Goal: Information Seeking & Learning: Learn about a topic

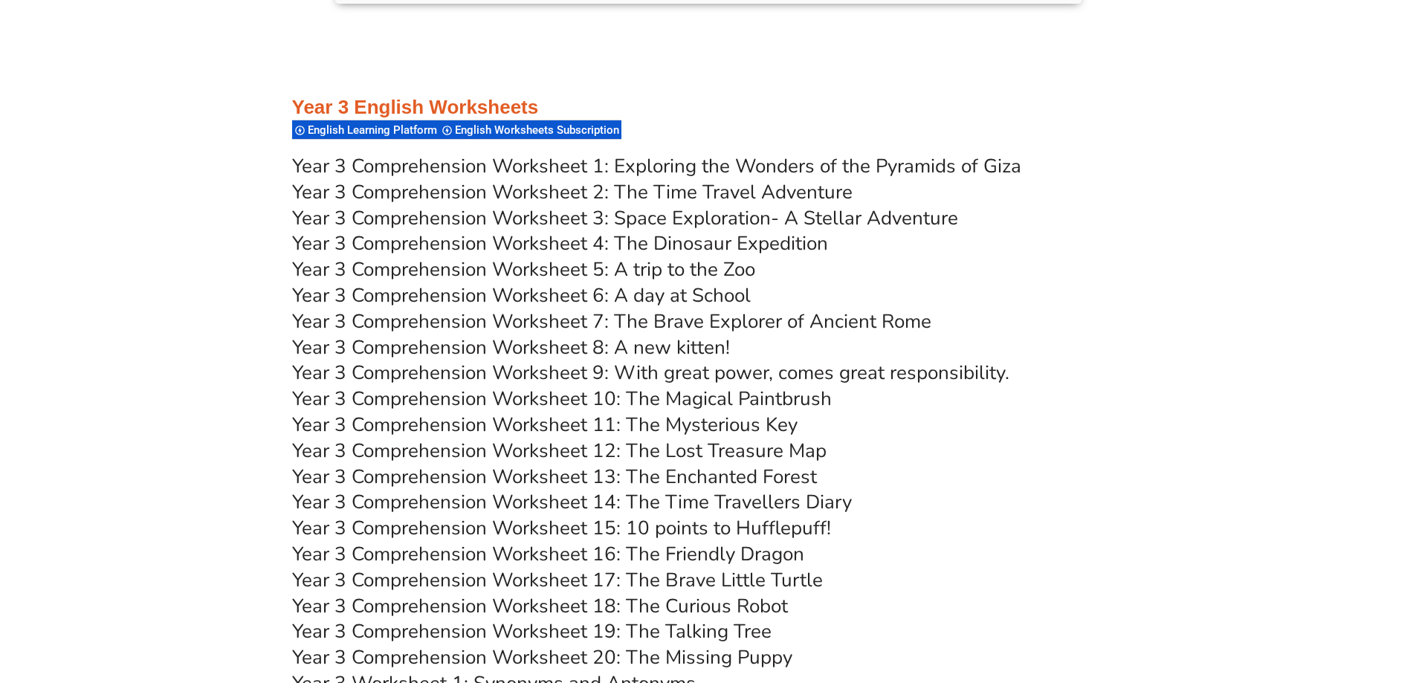
scroll to position [5186, 0]
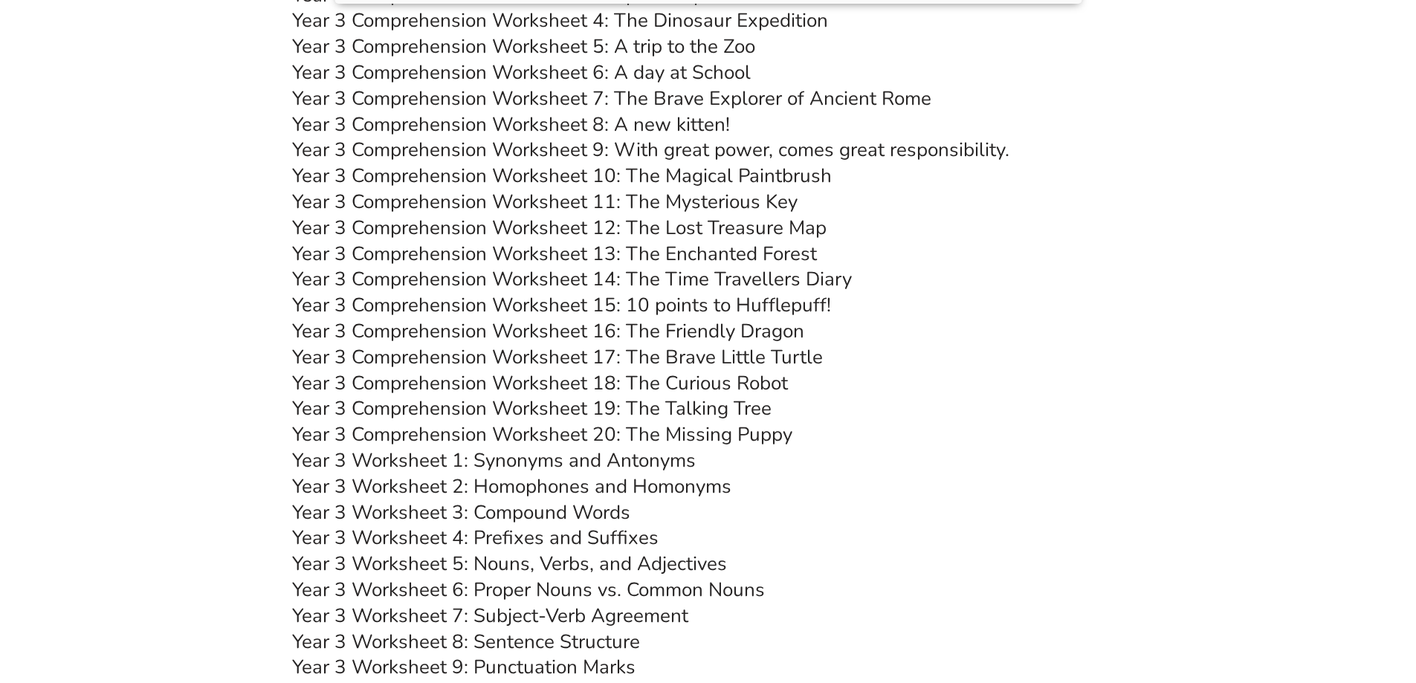
click at [532, 563] on link "Year 3 Worksheet 5: Nouns, Verbs, and Adjectives" at bounding box center [509, 564] width 435 height 26
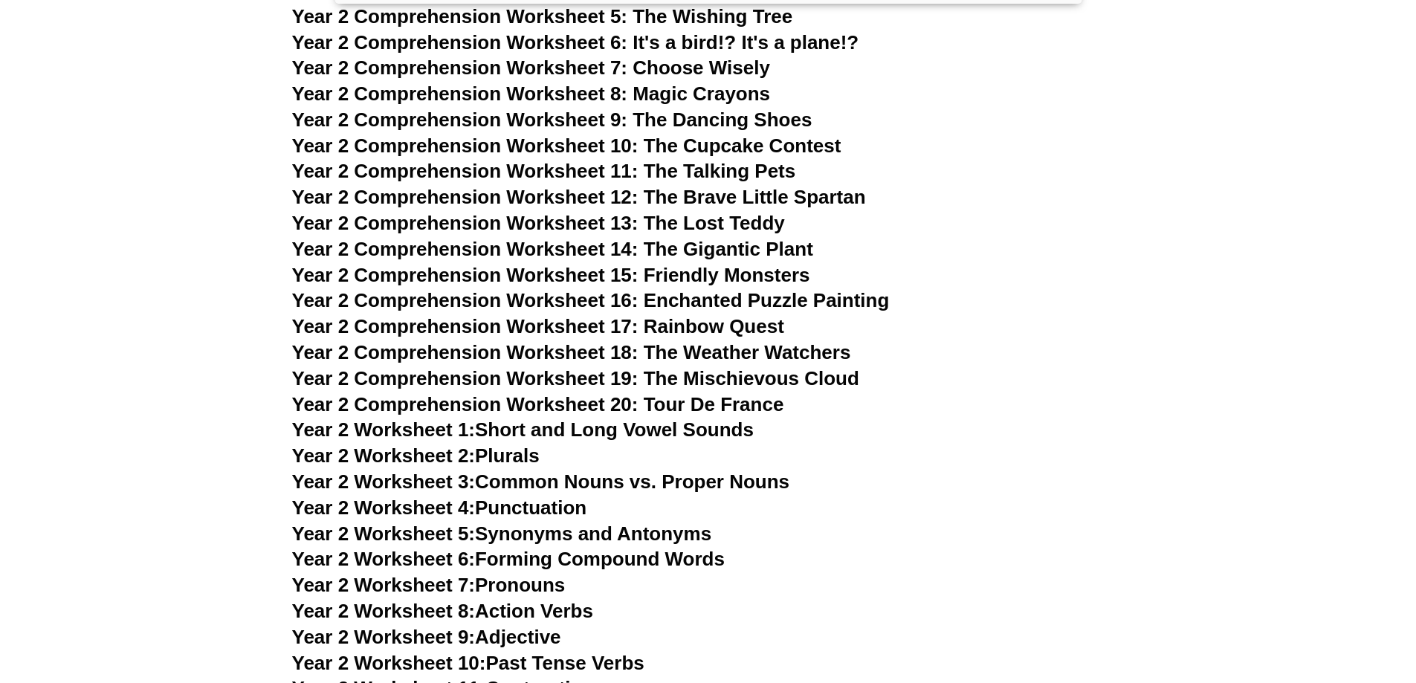
scroll to position [3922, 0]
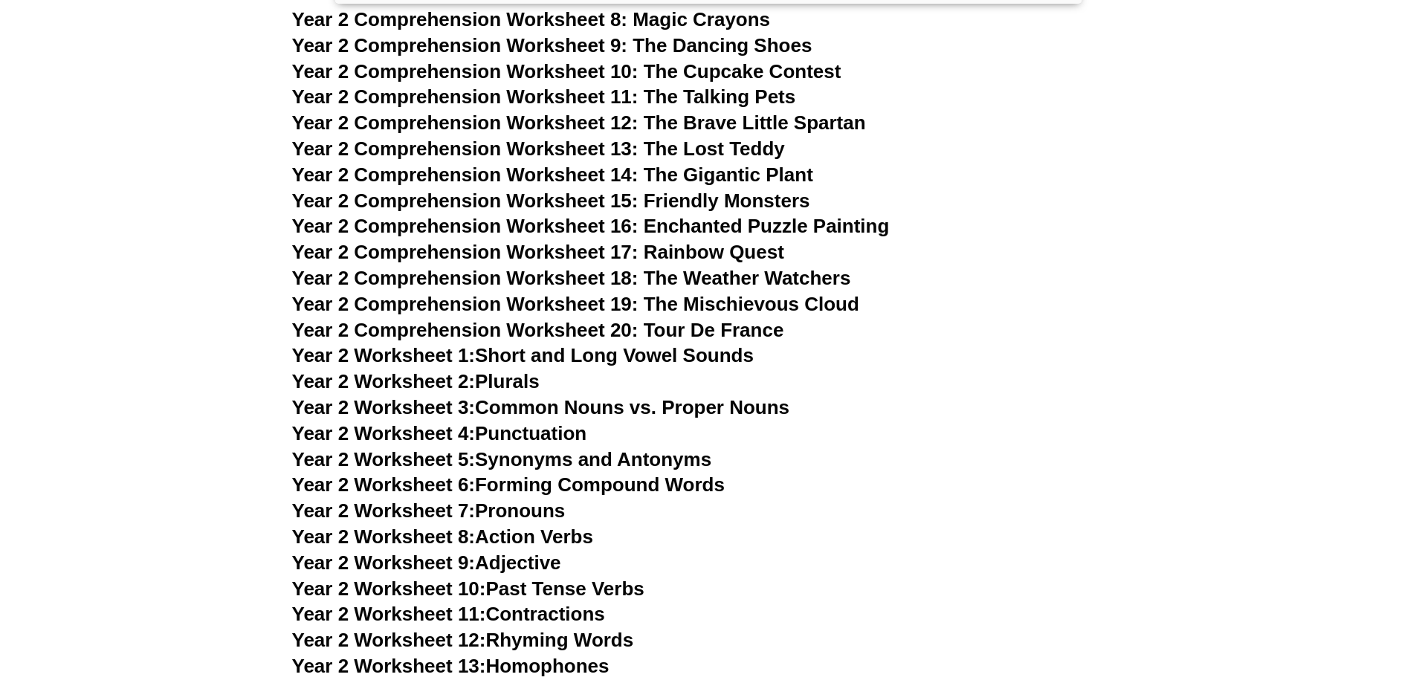
click at [512, 566] on link "Year 2 Worksheet 9: Adjective" at bounding box center [426, 563] width 269 height 22
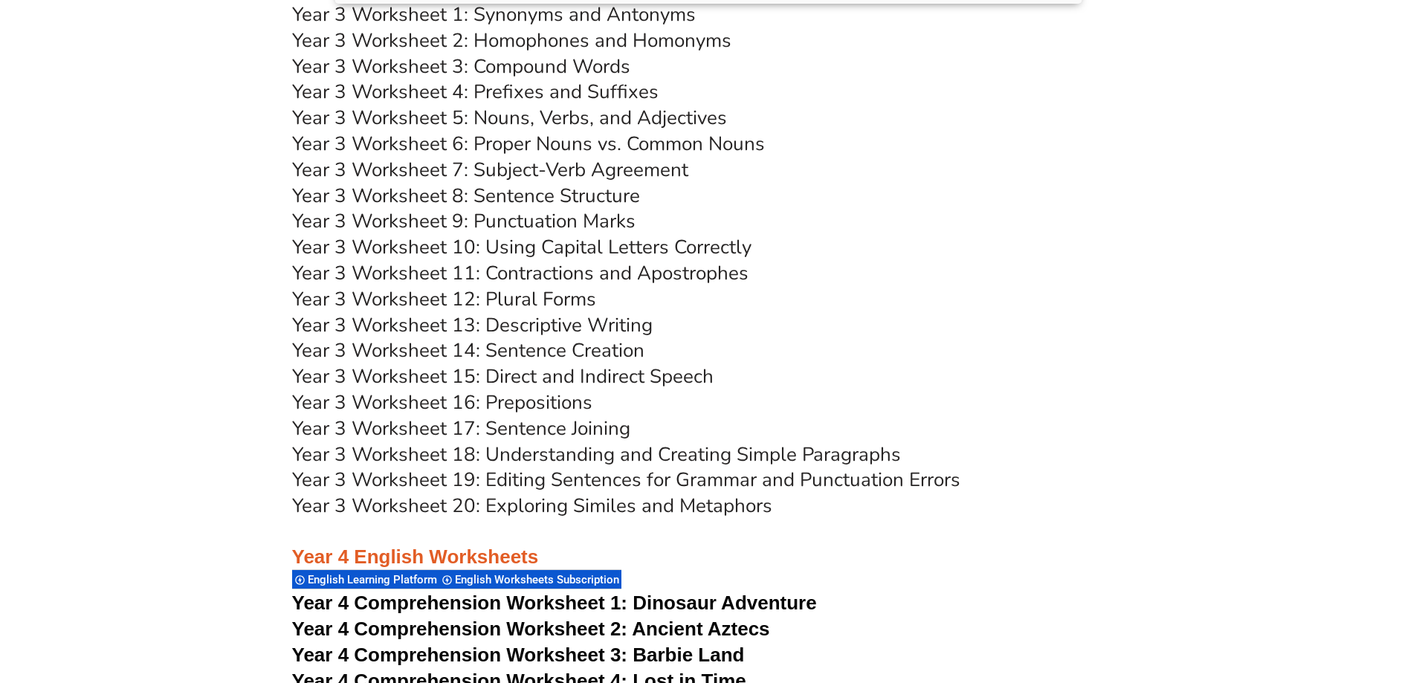
scroll to position [5483, 0]
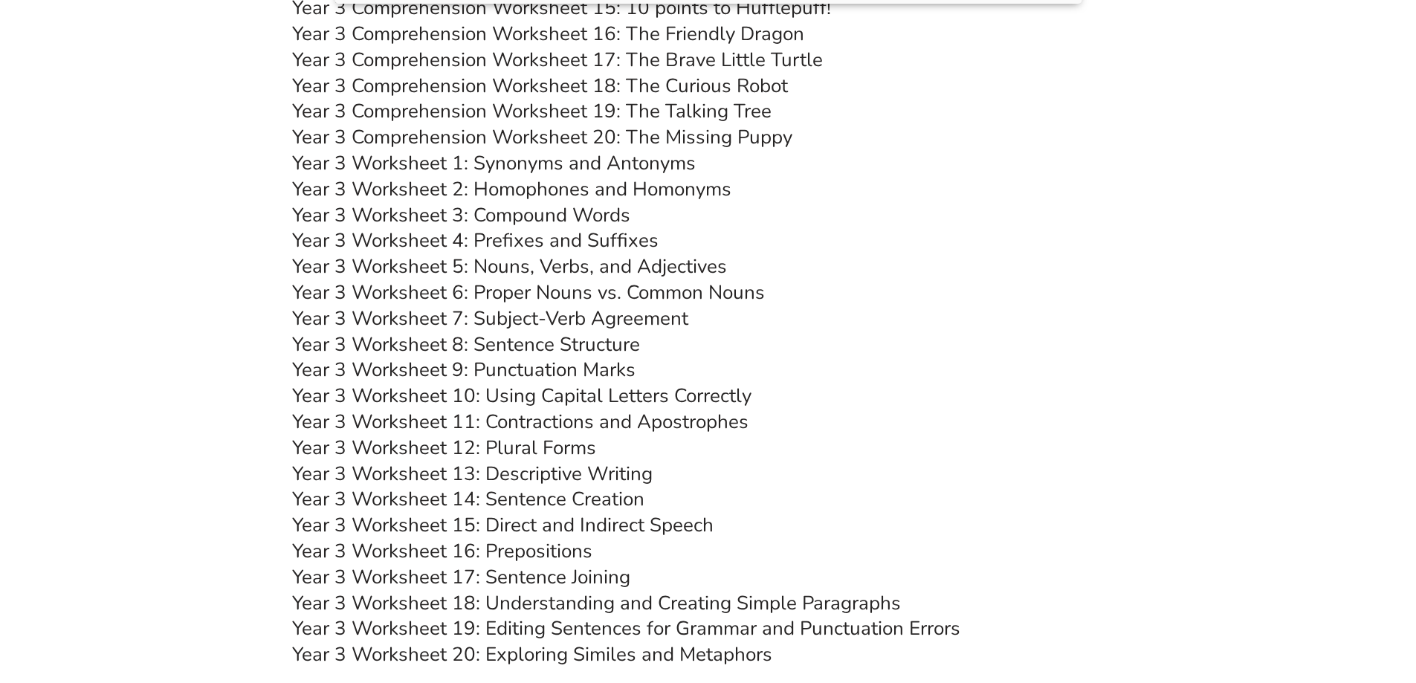
click at [593, 323] on link "Year 3 Worksheet 7: Subject-Verb Agreement" at bounding box center [490, 319] width 396 height 26
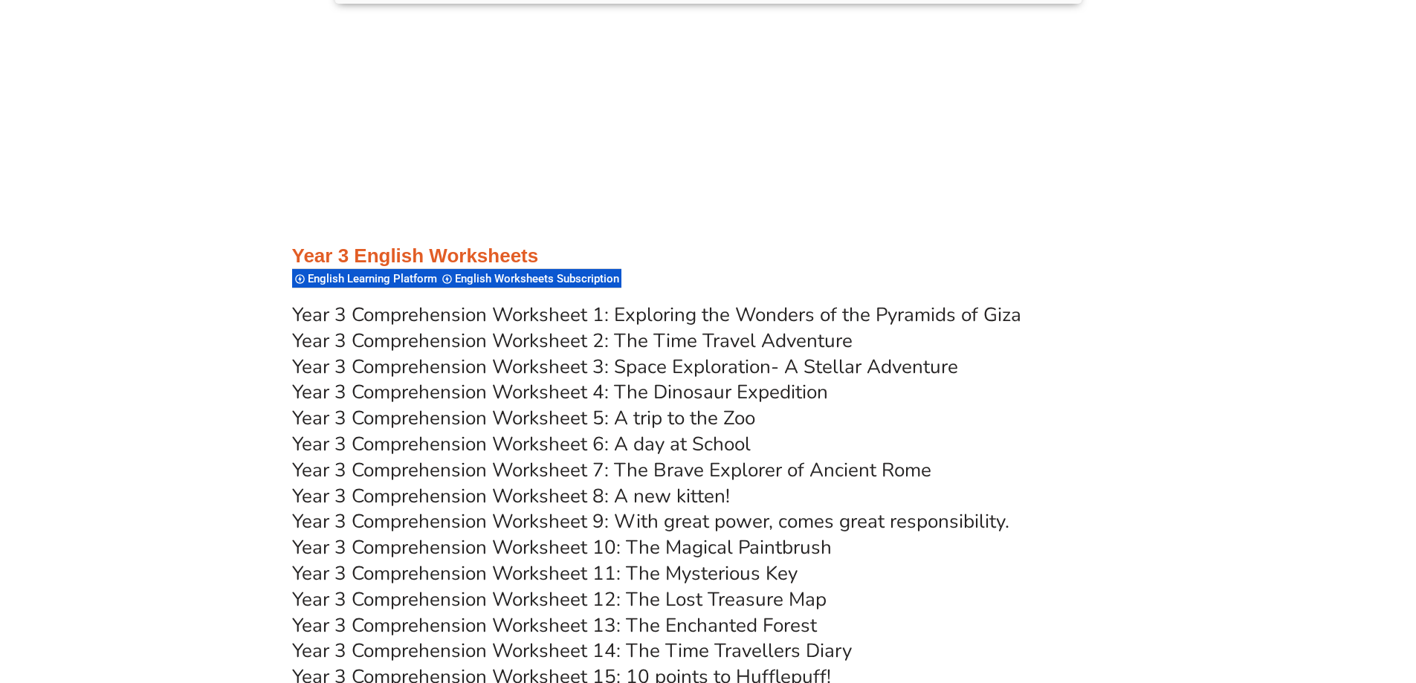
scroll to position [4517, 0]
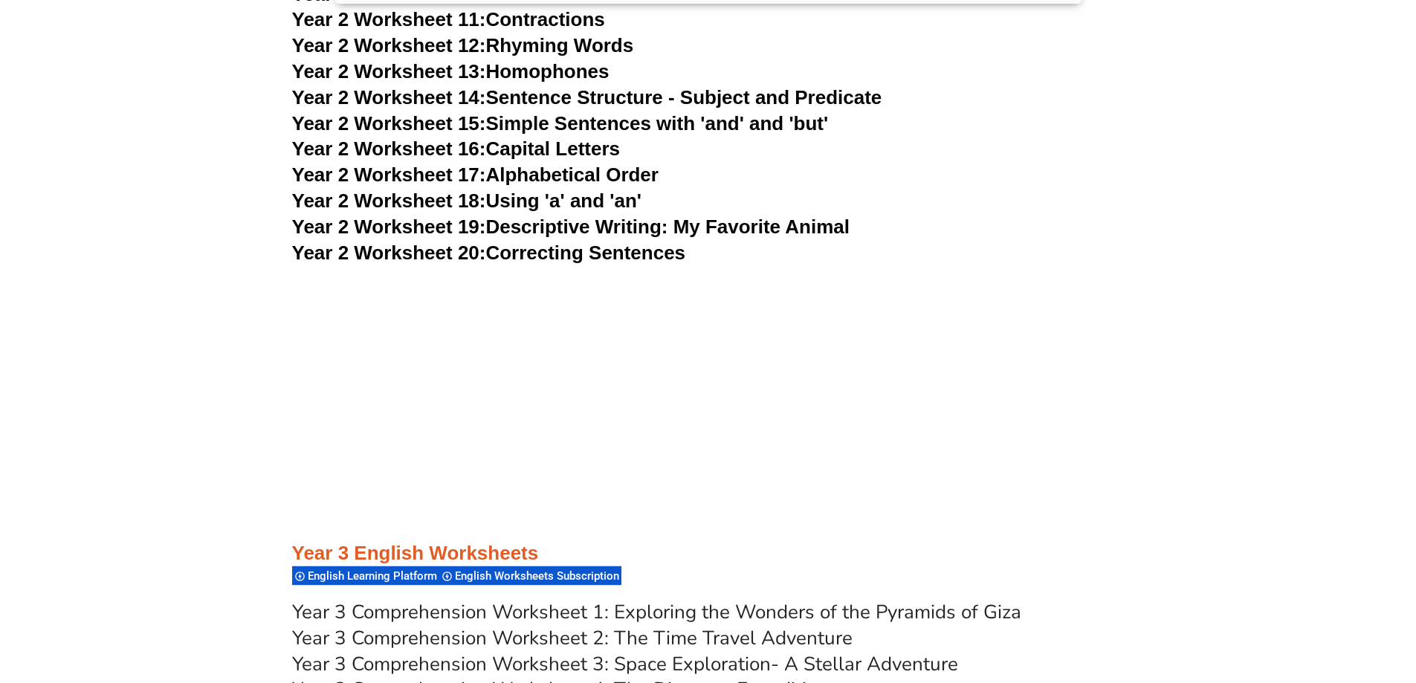
click at [624, 260] on link "Year 2 Worksheet 20: Correcting Sentences" at bounding box center [489, 253] width 394 height 22
click at [564, 184] on link "Year 2 Worksheet 17: Alphabetical Order" at bounding box center [475, 175] width 366 height 22
click at [540, 152] on link "Year 2 Worksheet 16: Capital Letters" at bounding box center [456, 149] width 328 height 22
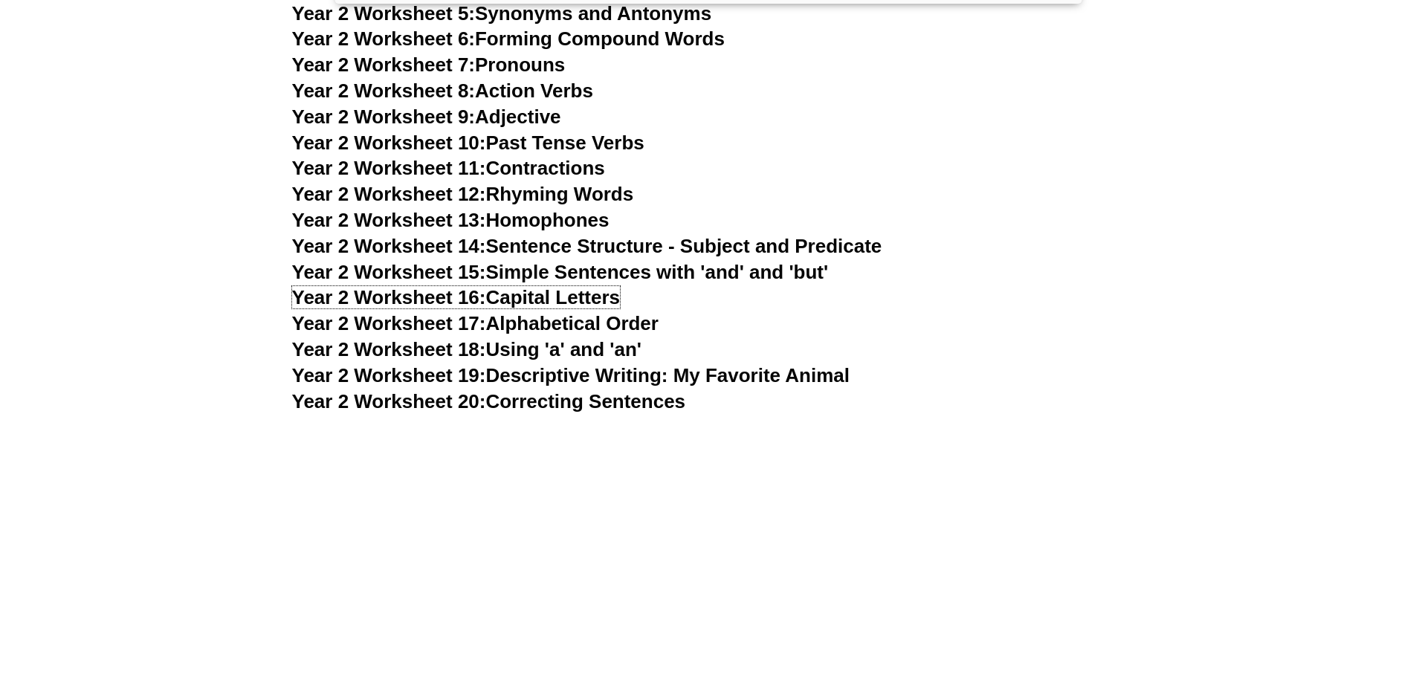
scroll to position [4145, 0]
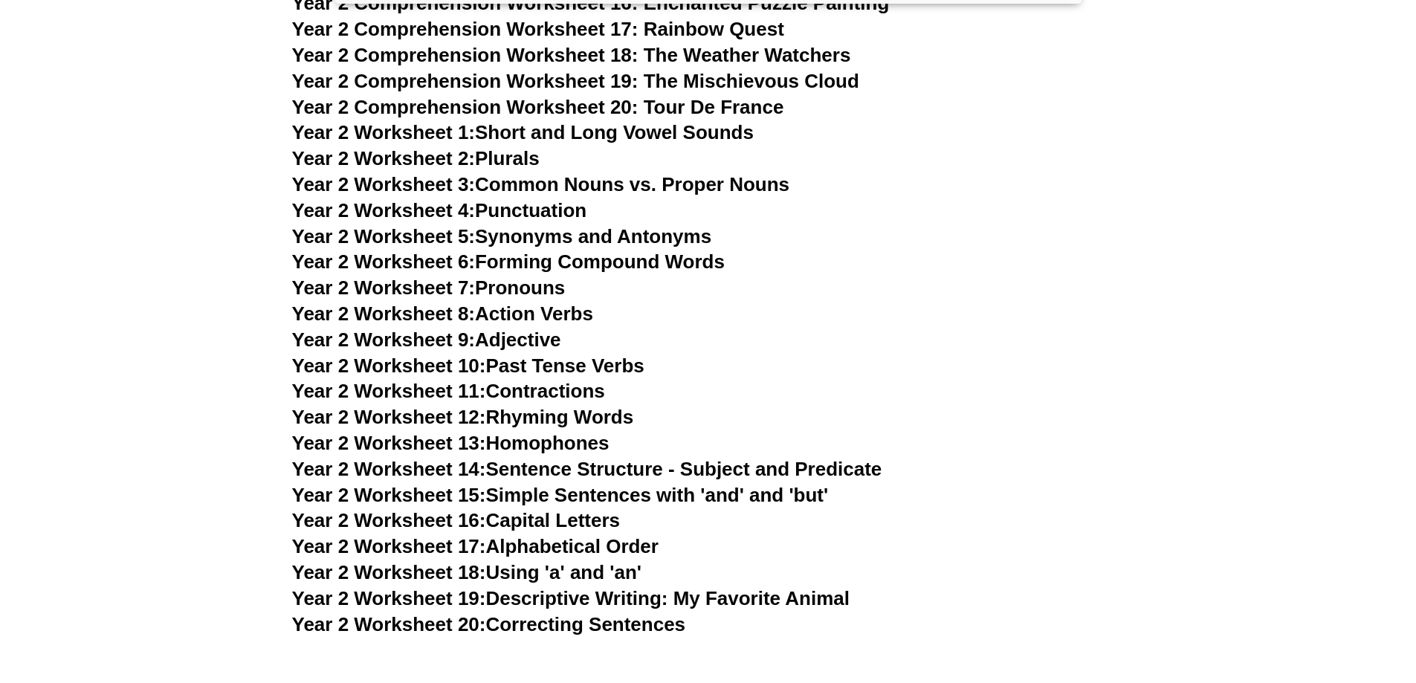
click at [498, 152] on link "Year 2 Worksheet 2: Plurals" at bounding box center [416, 158] width 248 height 22
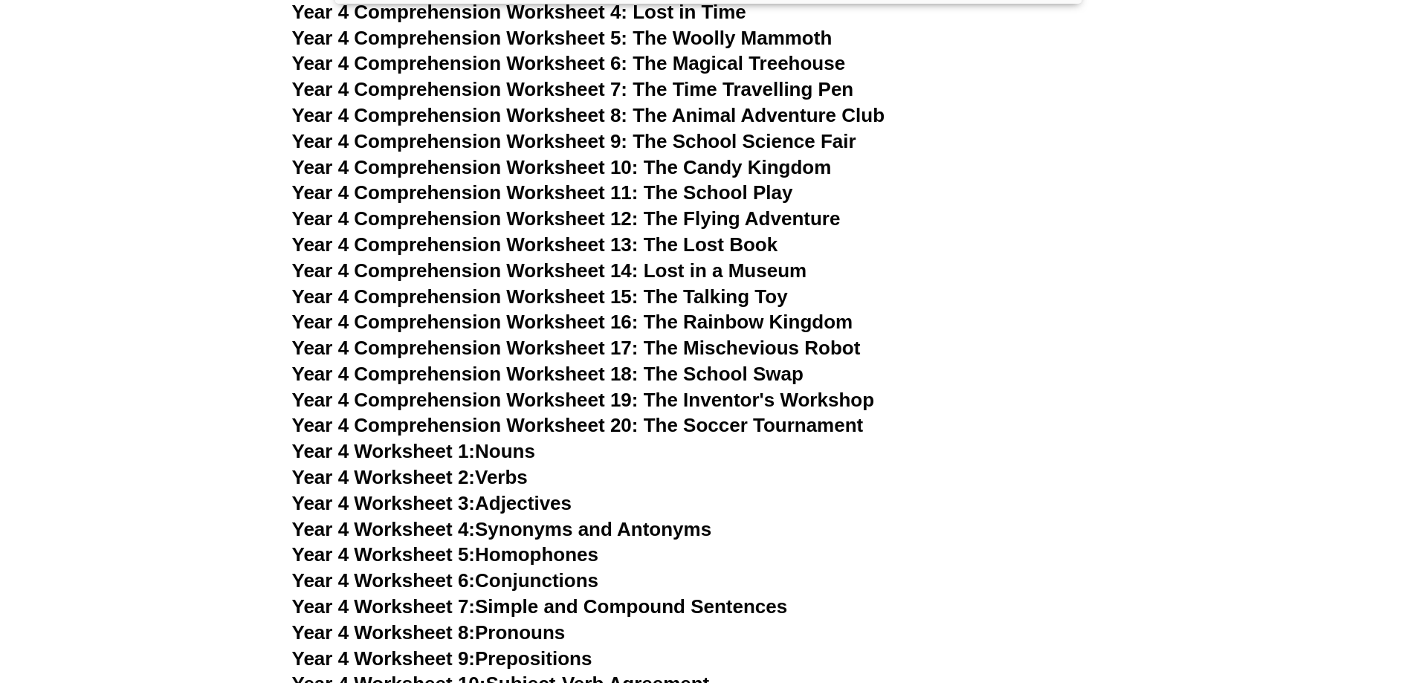
scroll to position [6449, 0]
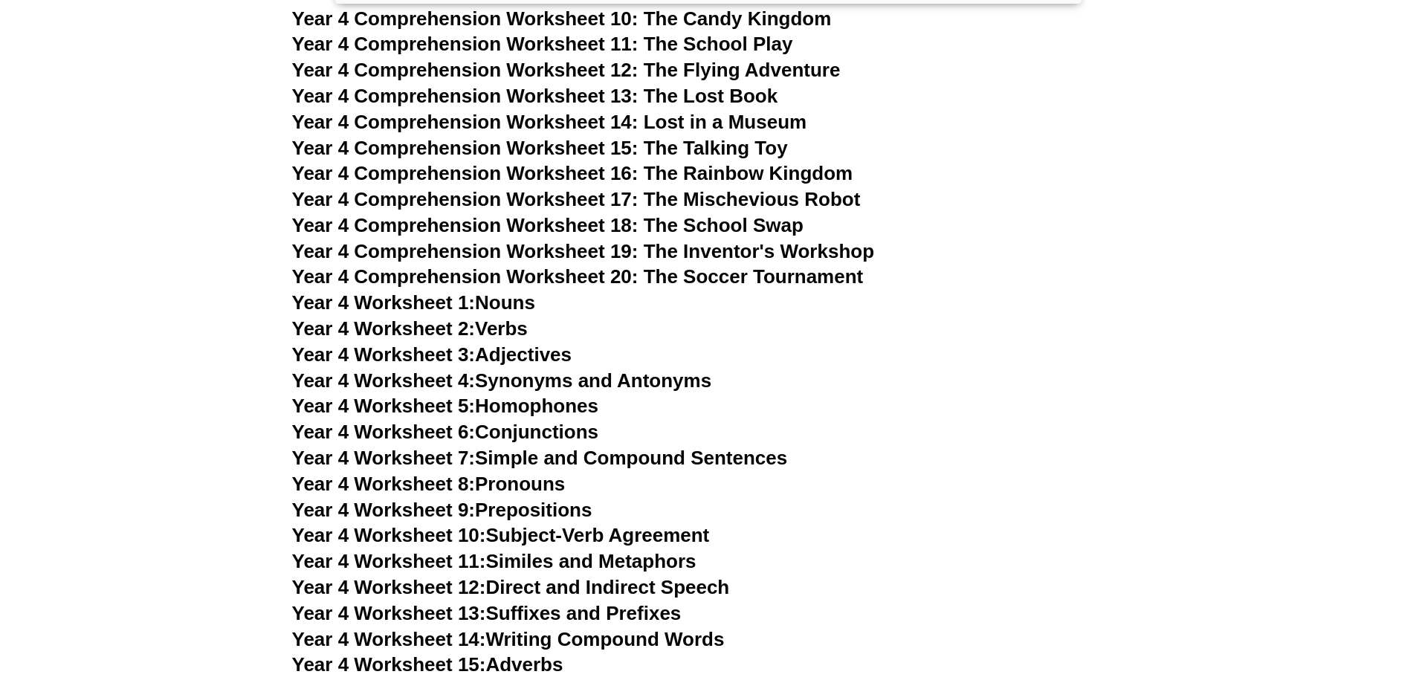
click at [503, 299] on link "Year 4 Worksheet 1: Nouns" at bounding box center [413, 302] width 243 height 22
click at [508, 333] on link "Year 4 Worksheet 2: Verbs" at bounding box center [410, 328] width 236 height 22
click at [607, 382] on link "Year 4 Worksheet 4: Synonyms and Antonyms" at bounding box center [502, 380] width 420 height 22
click at [557, 408] on link "Year 4 Worksheet 5: Homophones" at bounding box center [445, 406] width 307 height 22
click at [565, 427] on link "Year 4 Worksheet 6: Conjunctions" at bounding box center [445, 432] width 307 height 22
